Goal: Transaction & Acquisition: Purchase product/service

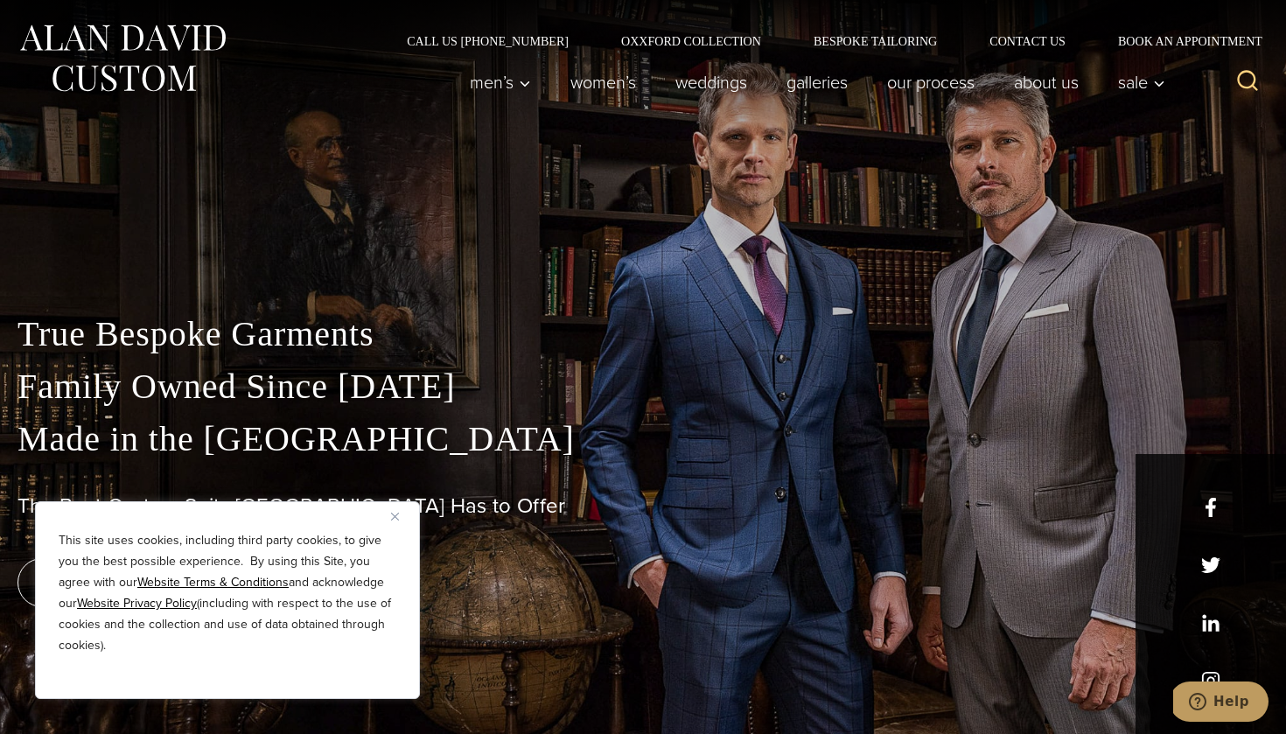
click at [395, 511] on button "Close" at bounding box center [401, 515] width 21 height 21
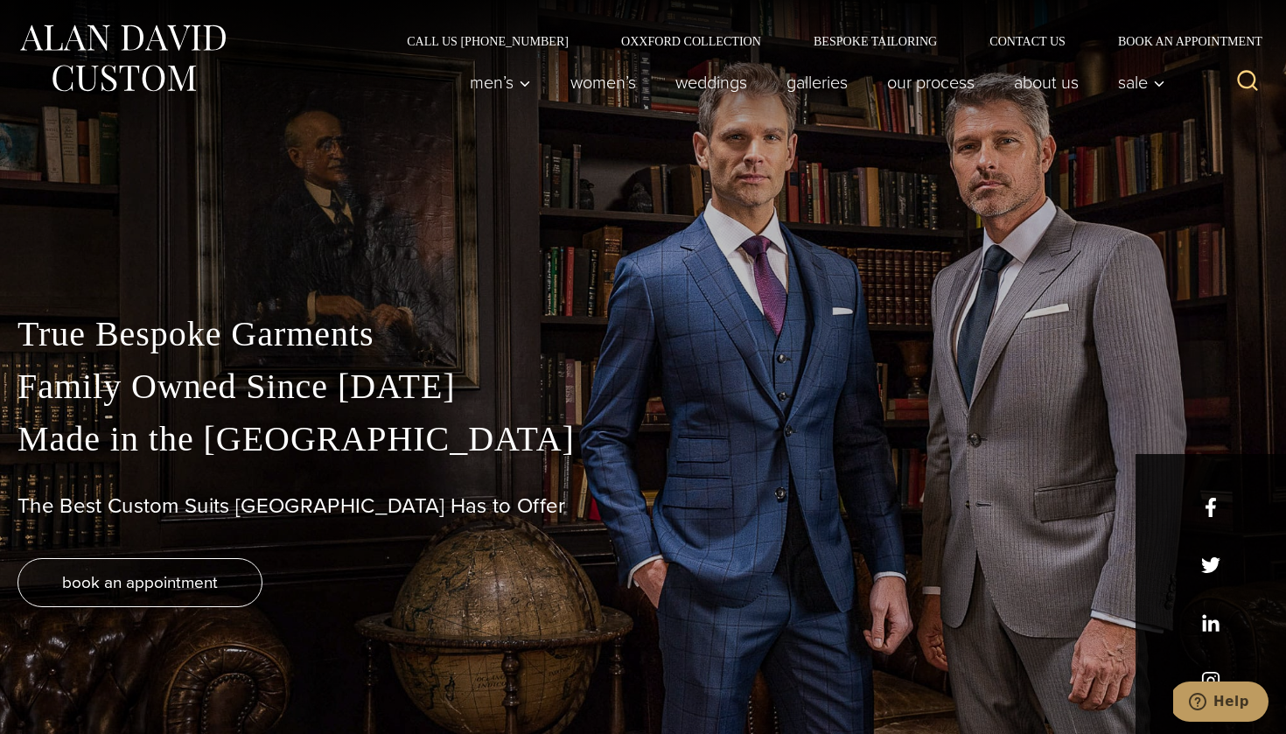
click at [328, 127] on div "Men’s Custom Suits Custom Tuxedos Custom Sports Coats Custom Trousers Custom Ve…" at bounding box center [643, 90] width 1286 height 87
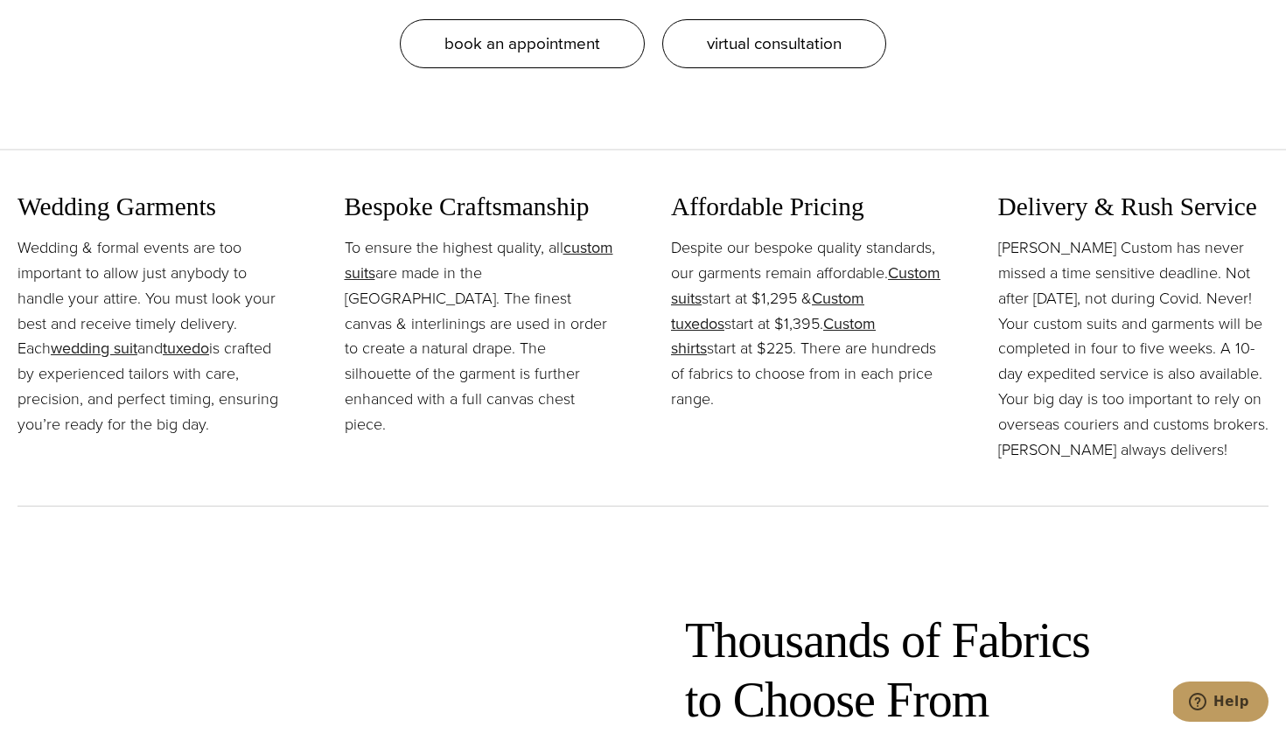
scroll to position [1972, 0]
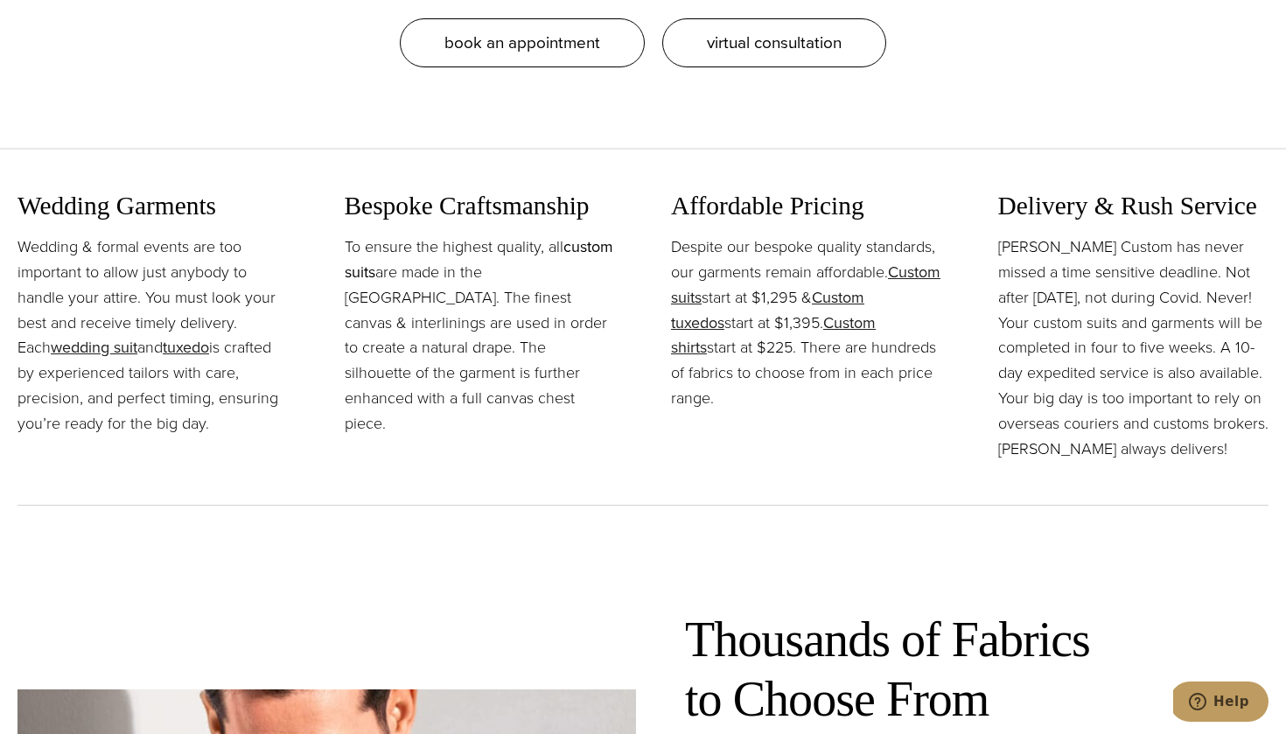
click at [388, 265] on link "custom suits" at bounding box center [479, 259] width 268 height 48
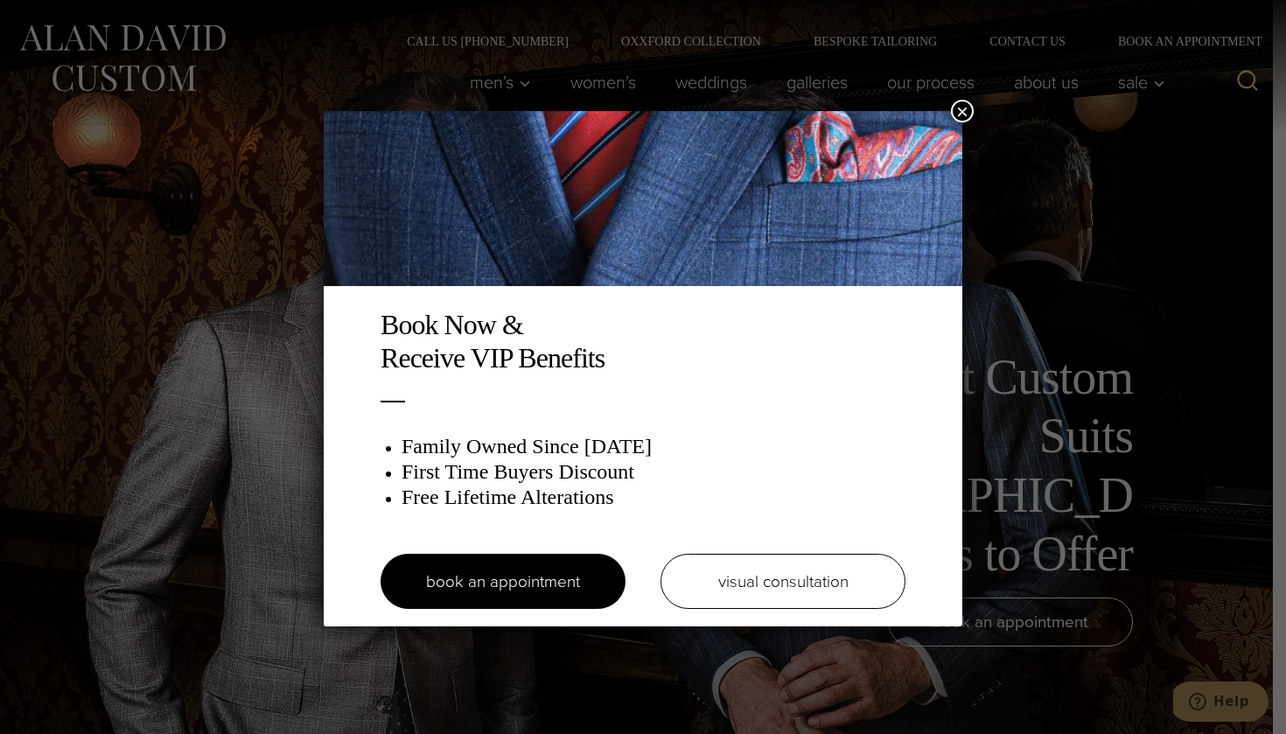
click at [965, 107] on button "×" at bounding box center [962, 111] width 23 height 23
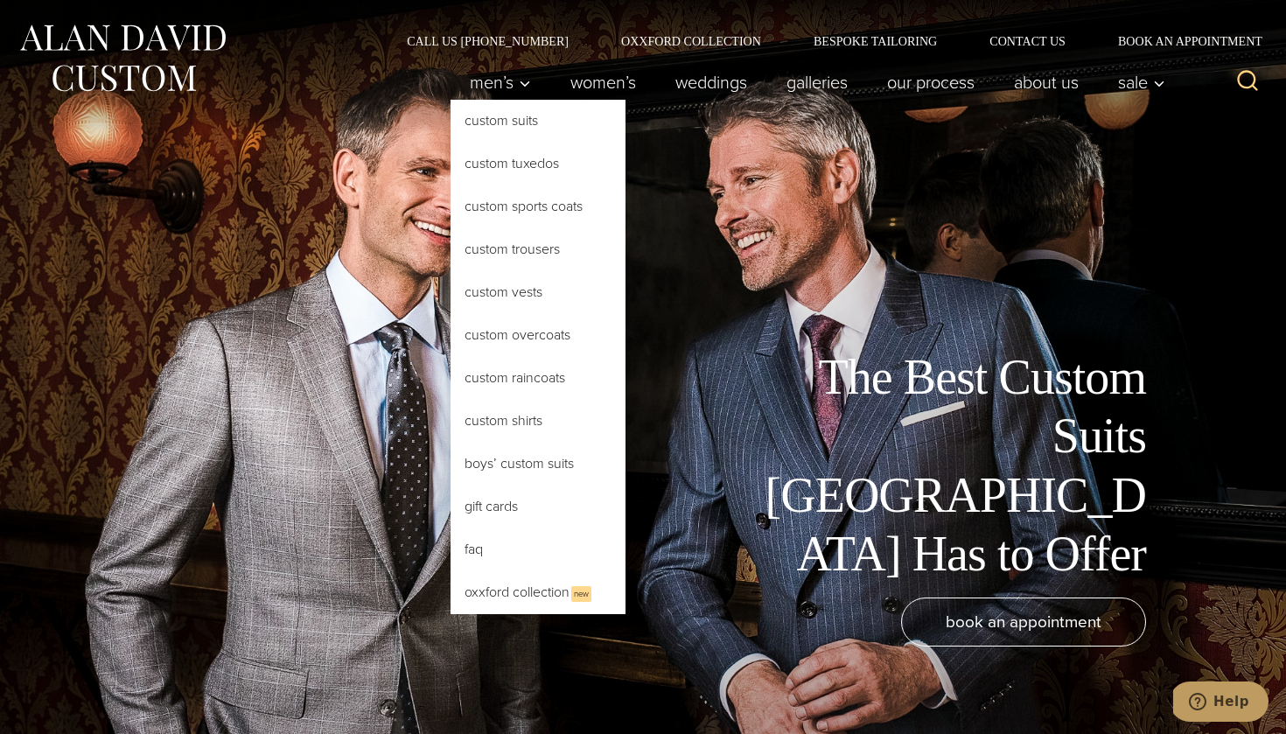
click at [481, 125] on link "Custom Suits" at bounding box center [537, 121] width 175 height 42
click at [491, 208] on link "Custom Sports Coats" at bounding box center [537, 206] width 175 height 42
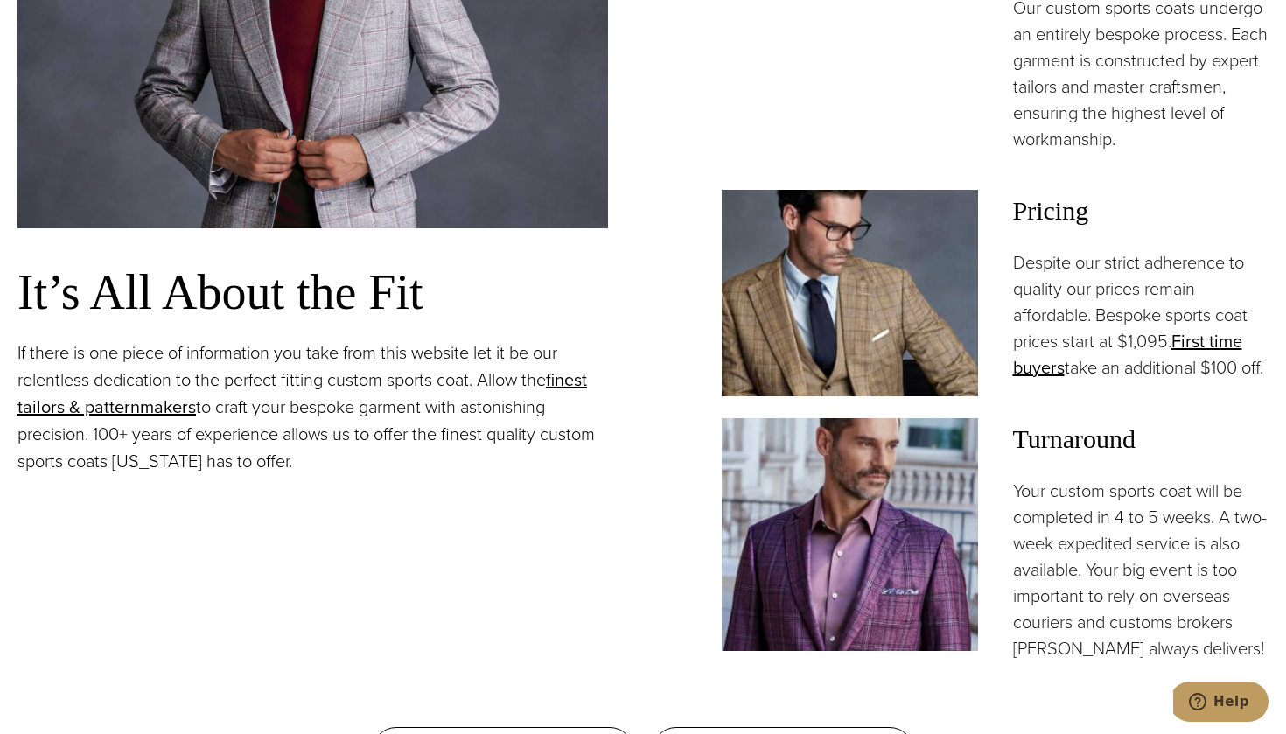
scroll to position [1430, 0]
